Goal: Register for event/course

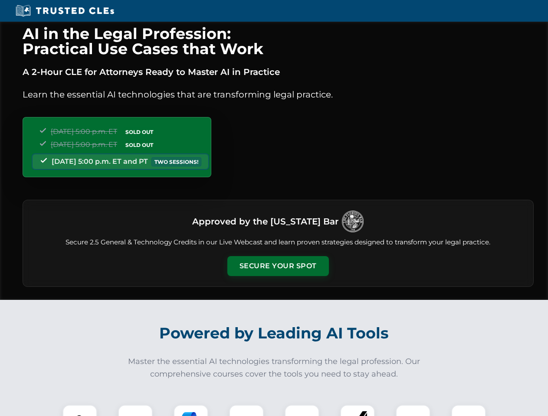
click at [278, 266] on button "Secure Your Spot" at bounding box center [278, 266] width 102 height 20
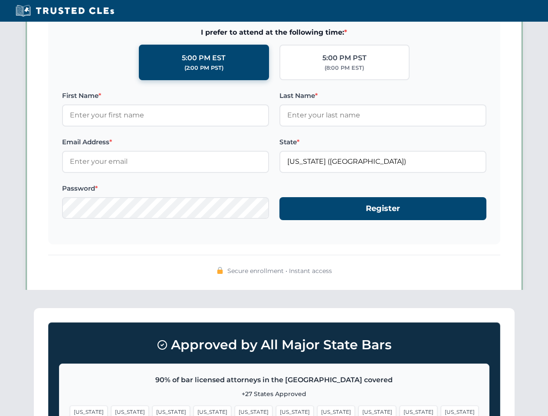
click at [317, 411] on span "[US_STATE]" at bounding box center [336, 412] width 38 height 13
click at [400, 411] on span "[US_STATE]" at bounding box center [419, 412] width 38 height 13
